Goal: Task Accomplishment & Management: Use online tool/utility

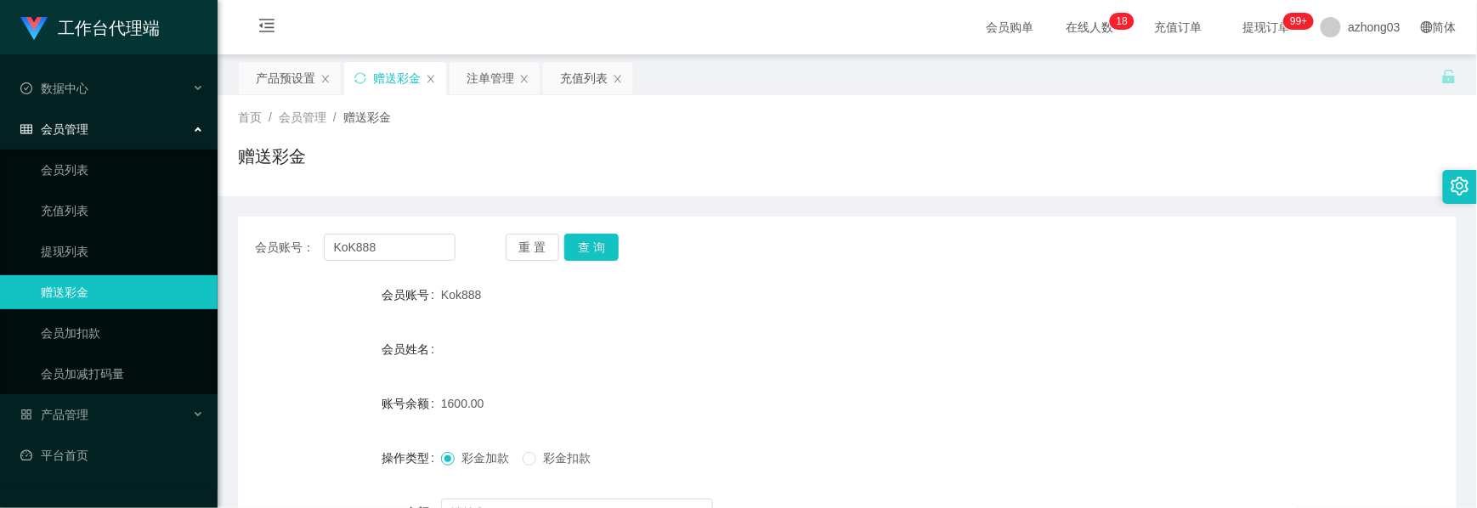
drag, startPoint x: 314, startPoint y: 82, endPoint x: 320, endPoint y: 96, distance: 14.8
click at [314, 82] on div "产品预设置" at bounding box center [285, 78] width 59 height 32
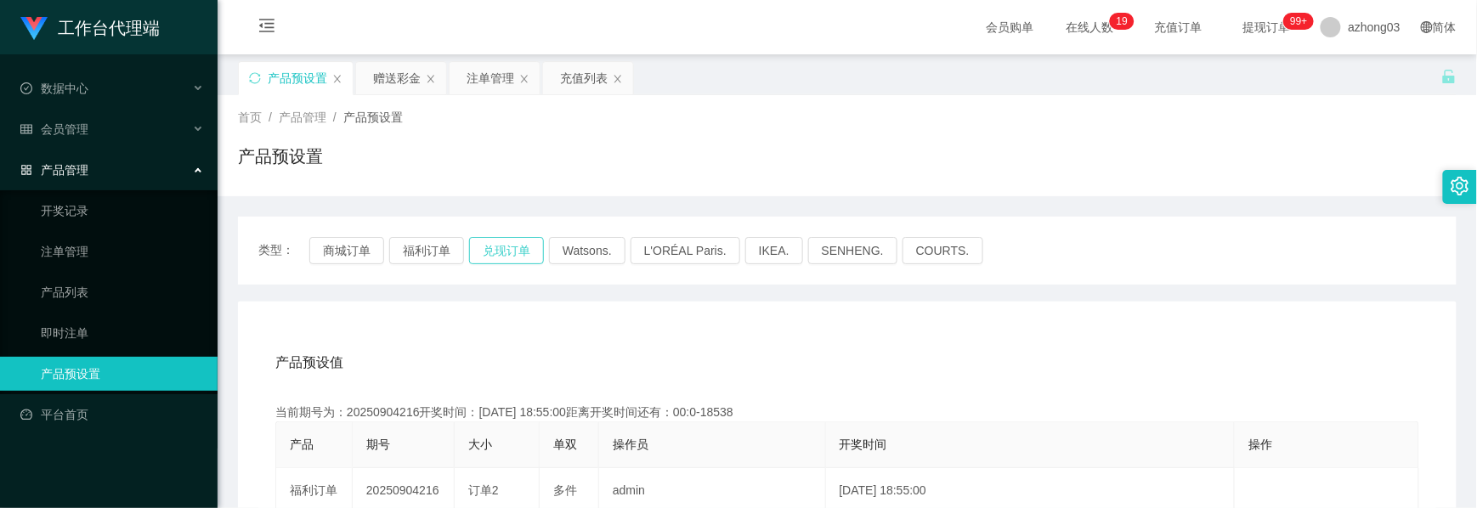
click at [490, 248] on button "兑现订单" at bounding box center [506, 250] width 75 height 27
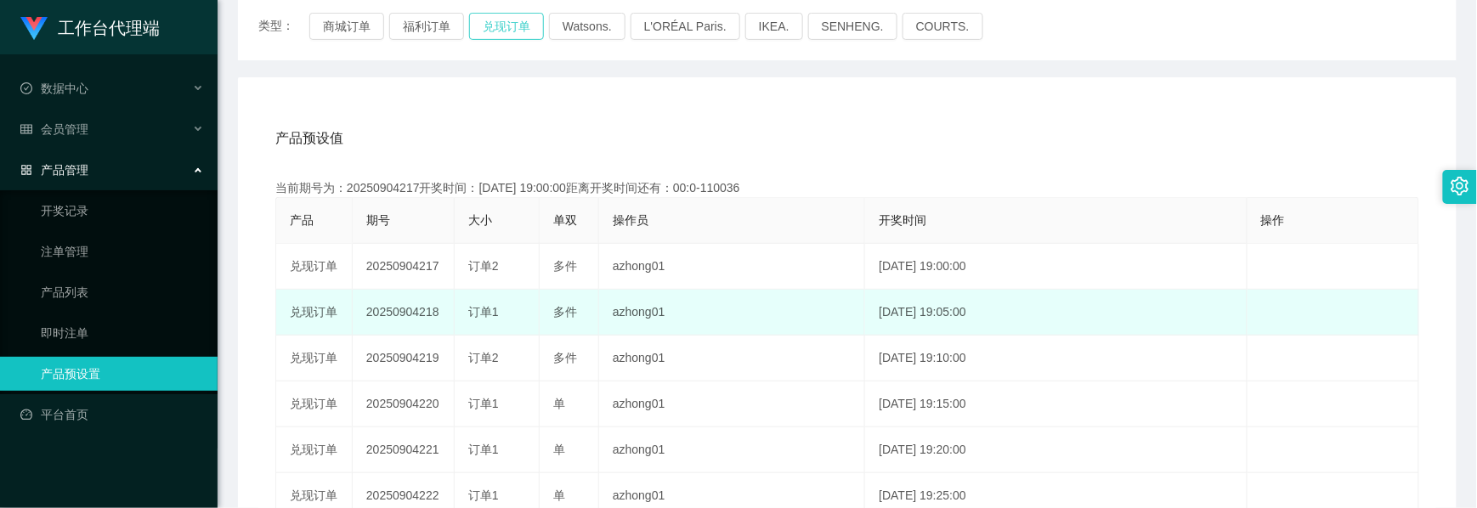
scroll to position [226, 0]
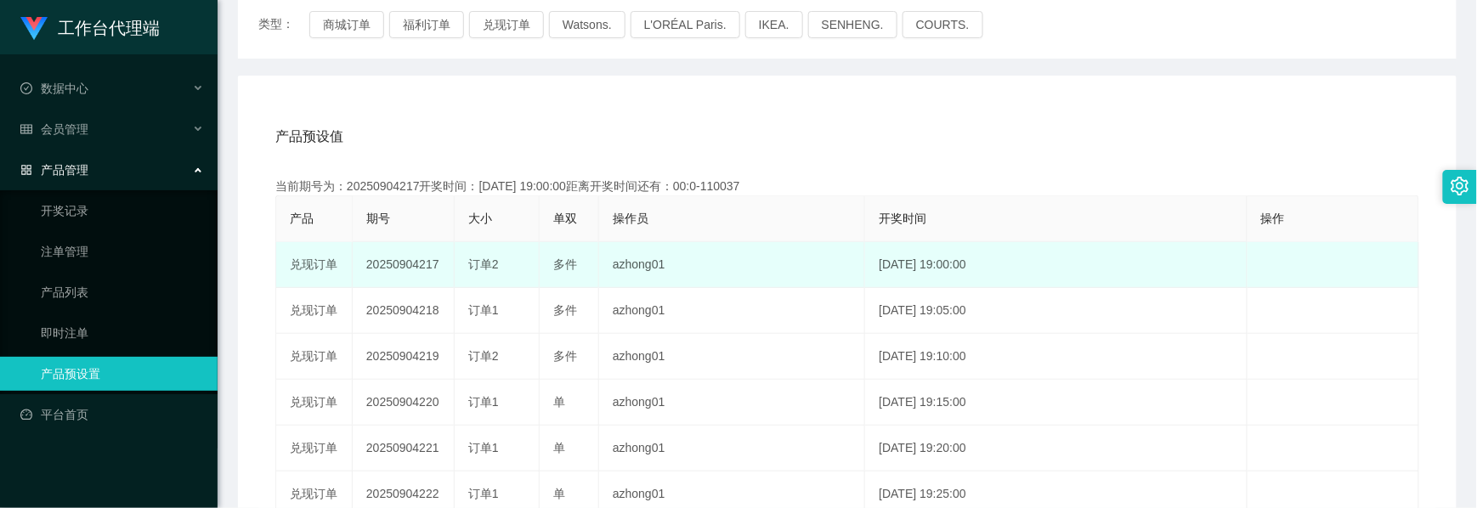
click at [411, 263] on td "20250904217" at bounding box center [404, 265] width 102 height 46
copy td "20250904217"
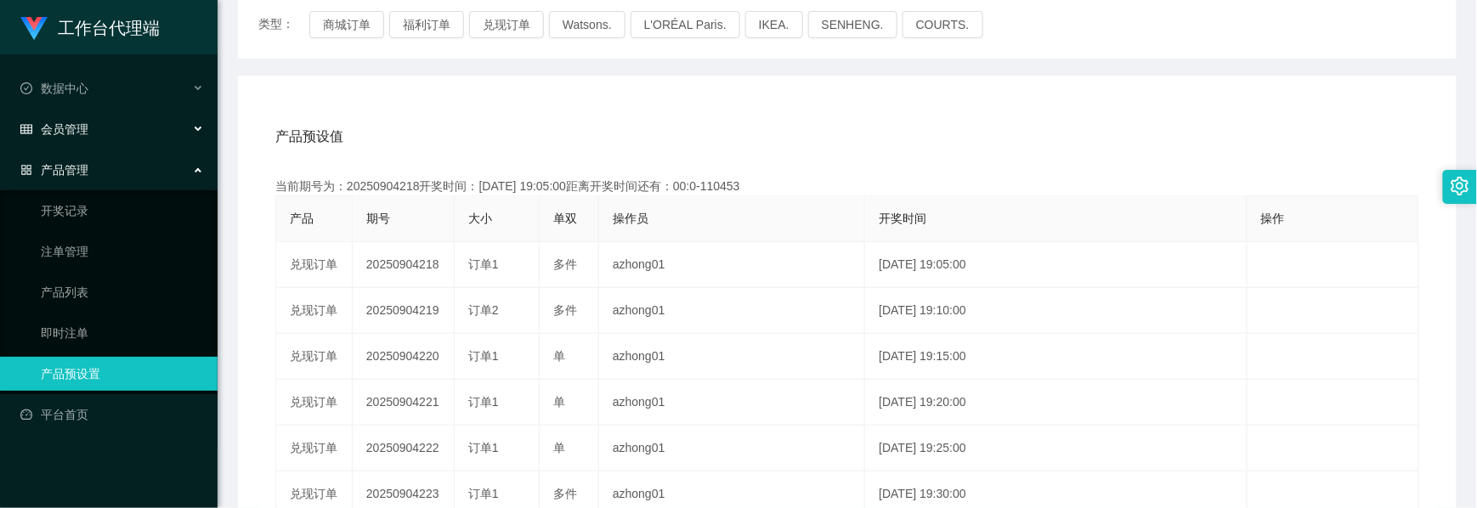
click at [62, 116] on div "会员管理" at bounding box center [109, 129] width 218 height 34
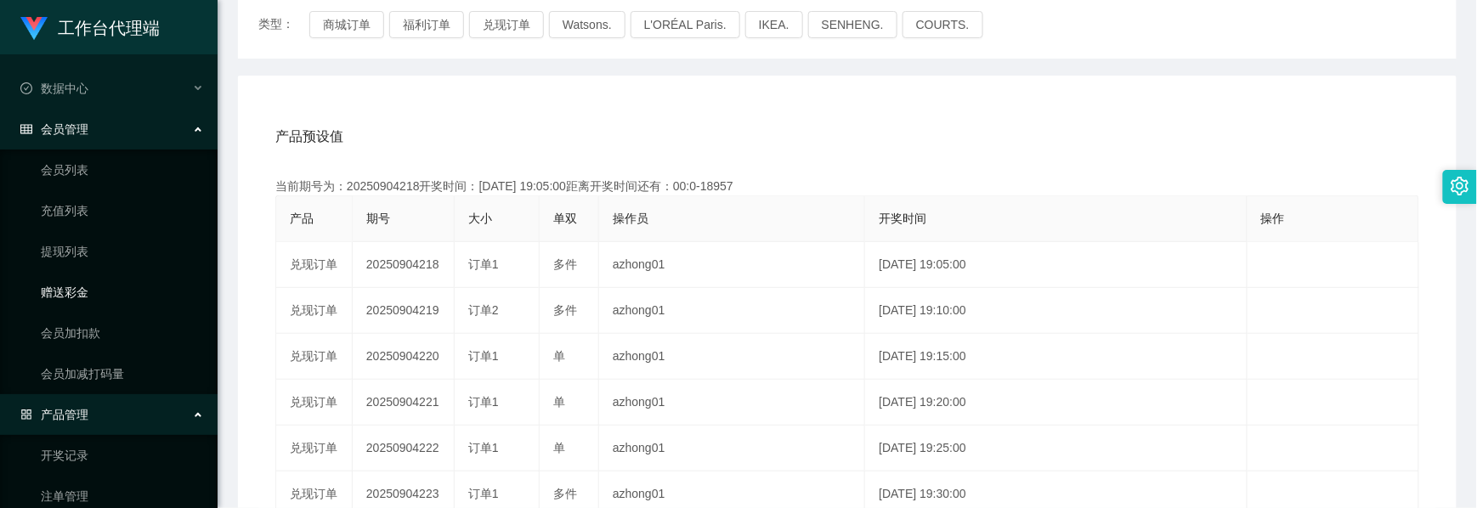
click at [65, 284] on link "赠送彩金" at bounding box center [122, 292] width 163 height 34
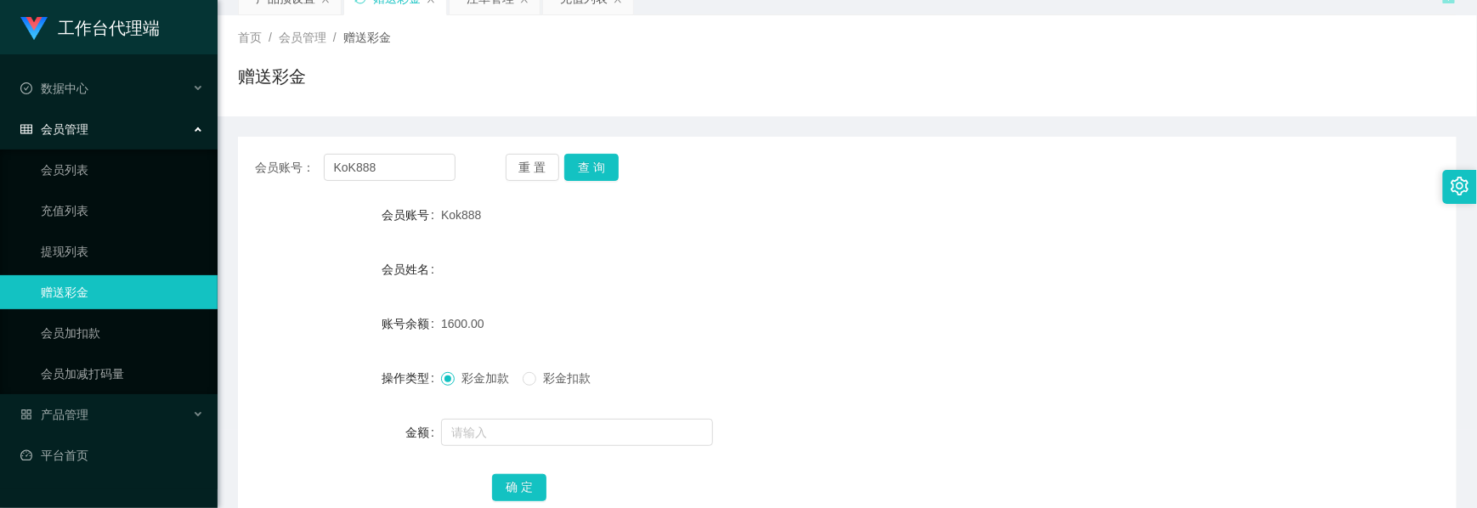
scroll to position [191, 0]
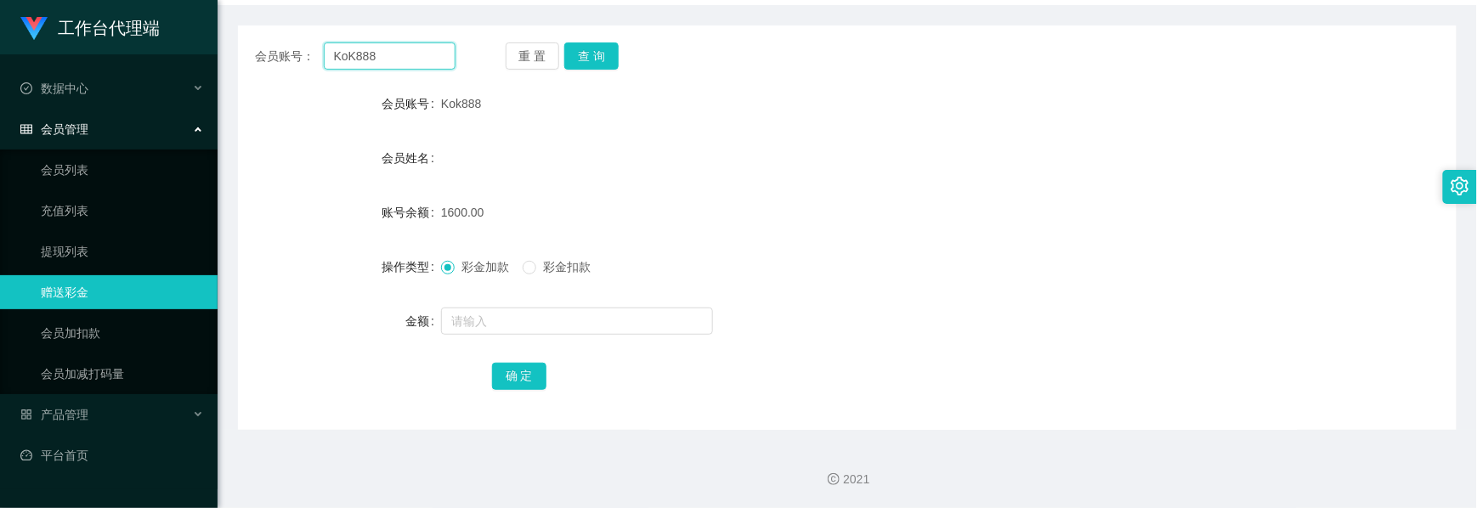
drag, startPoint x: 399, startPoint y: 61, endPoint x: 229, endPoint y: 58, distance: 169.2
click at [229, 58] on main "关闭左侧 关闭右侧 关闭其它 刷新页面 产品预设置 赠送彩金 注单管理 充值列表 首页 / 会员管理 / 赠送彩金 / 赠送彩金 会员账号： KoK888 重…" at bounding box center [848, 146] width 1260 height 567
paste input "engBen123"
type input "KengBen123"
click at [586, 56] on button "查 询" at bounding box center [591, 55] width 54 height 27
